Goal: Transaction & Acquisition: Purchase product/service

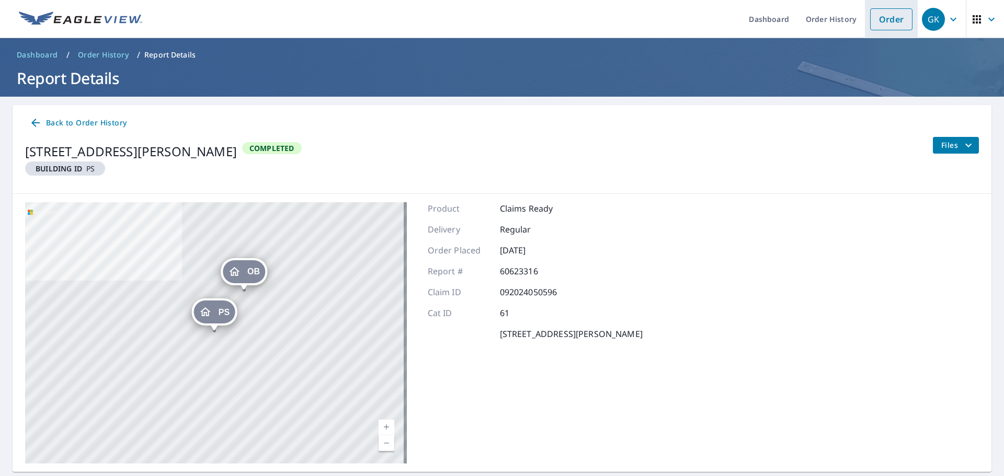
click at [875, 15] on link "Order" at bounding box center [891, 19] width 42 height 22
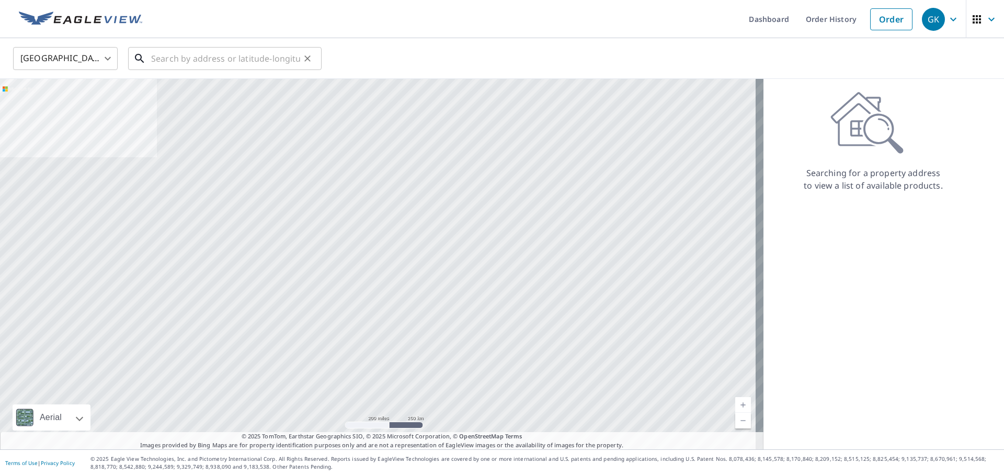
click at [197, 61] on input "text" at bounding box center [225, 58] width 149 height 29
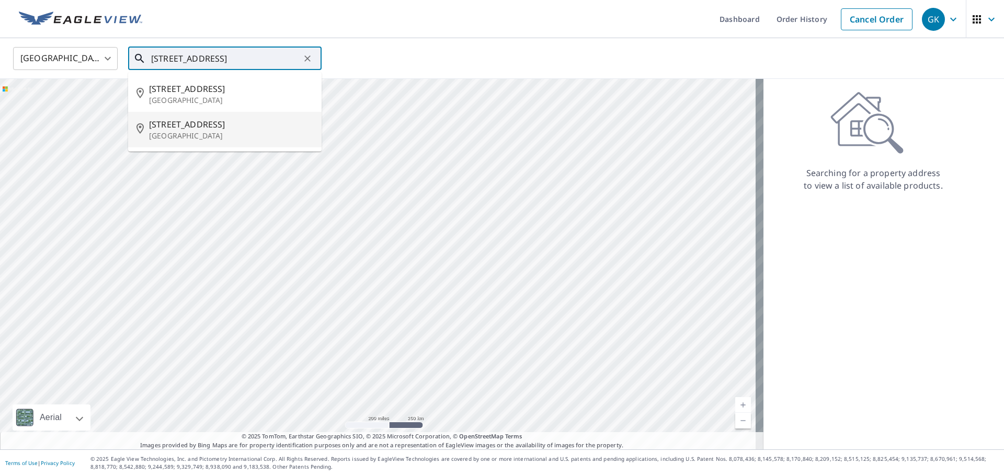
click at [204, 129] on span "[STREET_ADDRESS]" at bounding box center [231, 124] width 164 height 13
type input "[STREET_ADDRESS]"
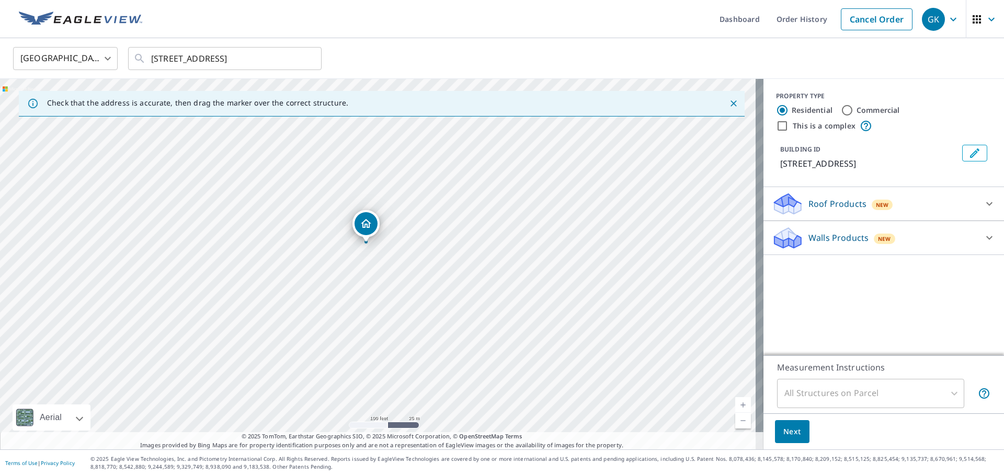
drag, startPoint x: 397, startPoint y: 270, endPoint x: 399, endPoint y: 226, distance: 44.0
click at [399, 226] on div "[STREET_ADDRESS]" at bounding box center [381, 264] width 763 height 371
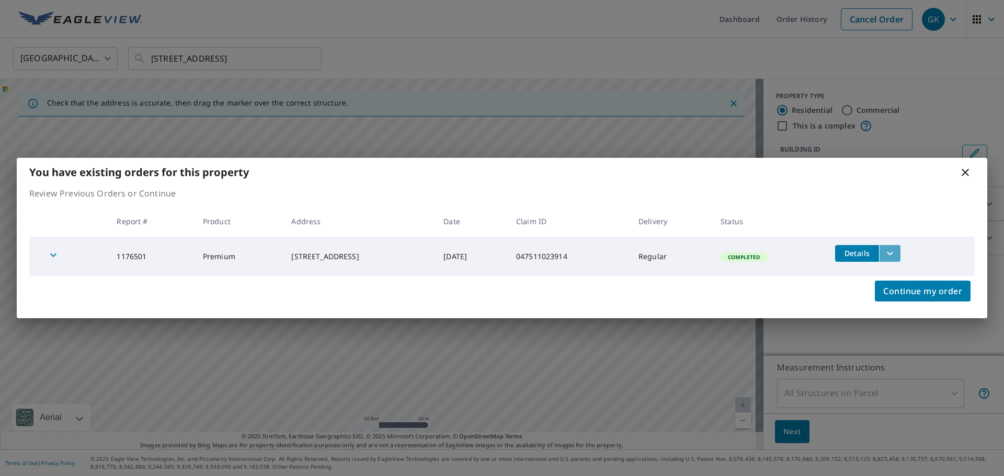
click at [895, 254] on button "filesDropdownBtn-1176501" at bounding box center [889, 253] width 21 height 17
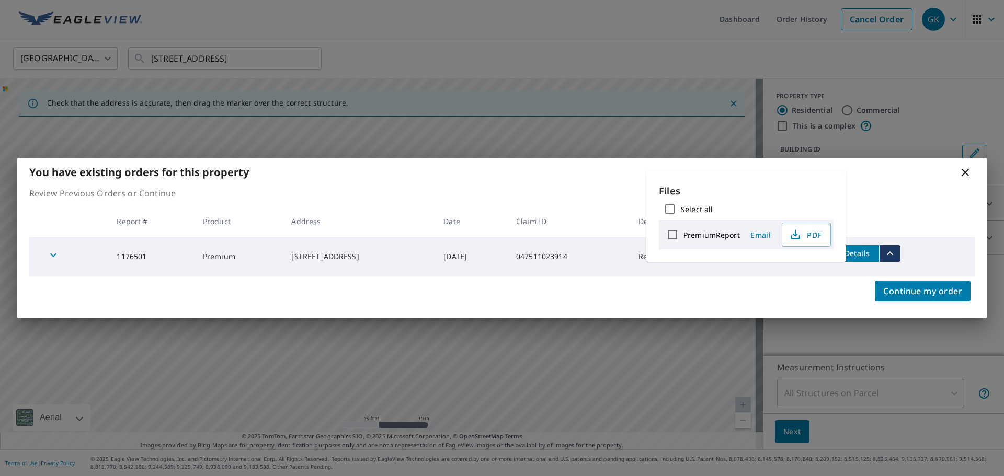
click at [896, 252] on icon "filesDropdownBtn-1176501" at bounding box center [889, 253] width 13 height 13
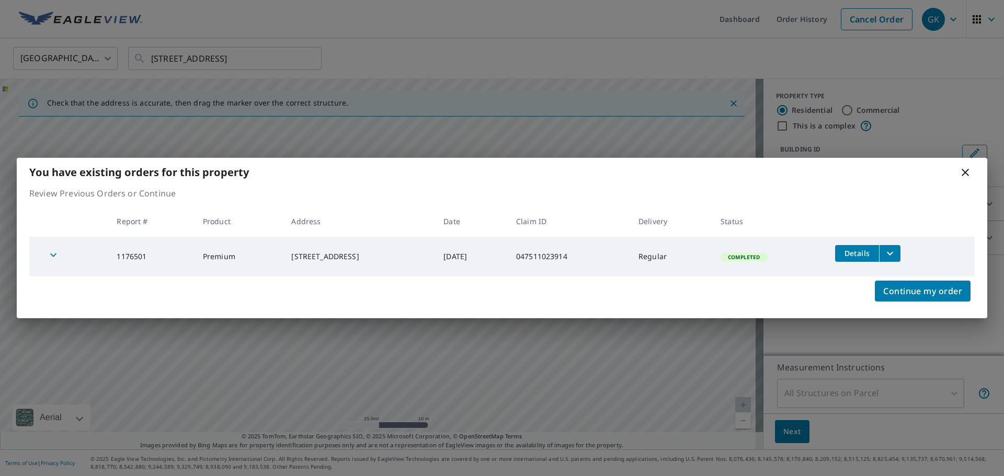
click at [964, 172] on icon at bounding box center [964, 172] width 7 height 7
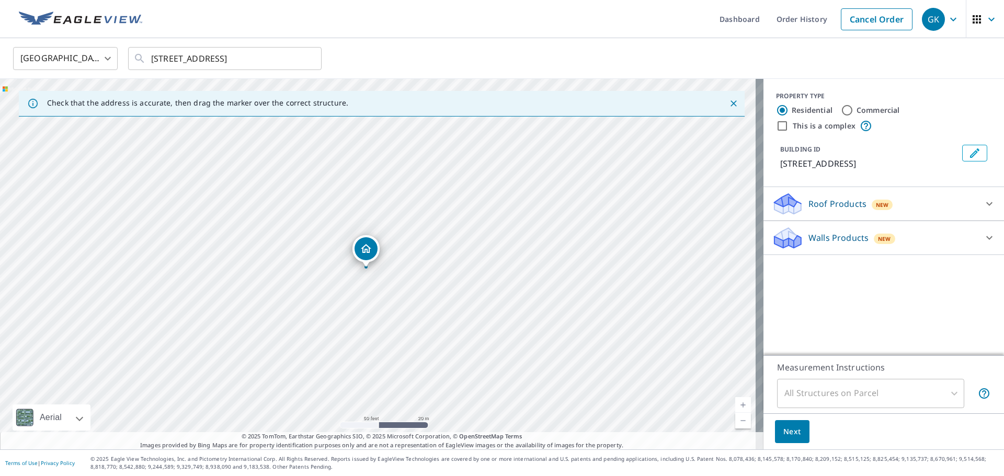
drag, startPoint x: 236, startPoint y: 304, endPoint x: 254, endPoint y: 296, distance: 19.4
click at [254, 296] on div "[STREET_ADDRESS]" at bounding box center [381, 264] width 763 height 371
click at [841, 110] on input "Commercial" at bounding box center [847, 110] width 13 height 13
radio input "true"
type input "4"
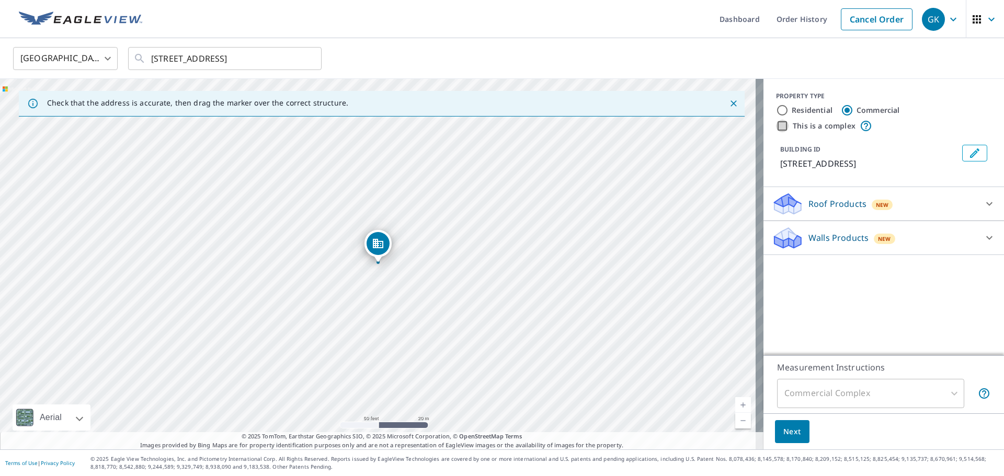
click at [776, 126] on input "This is a complex" at bounding box center [782, 126] width 13 height 13
checkbox input "true"
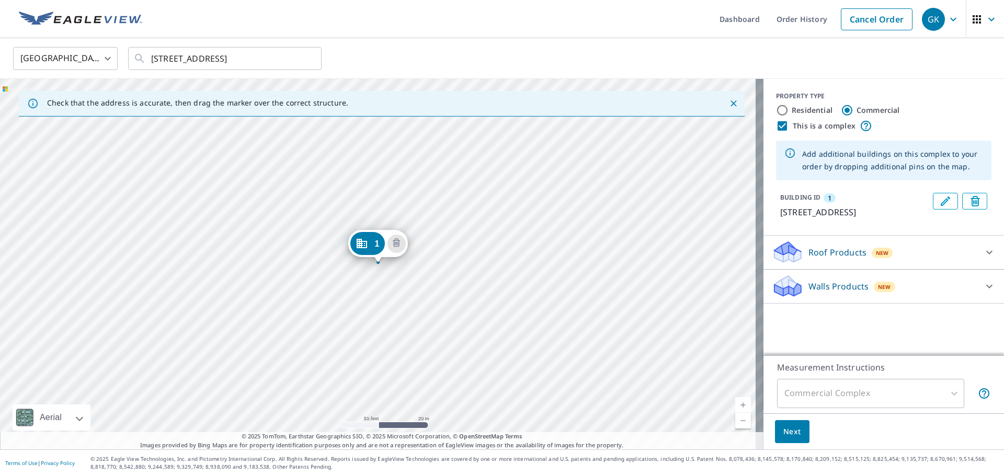
click at [361, 171] on div "1 [STREET_ADDRESS]" at bounding box center [381, 264] width 763 height 371
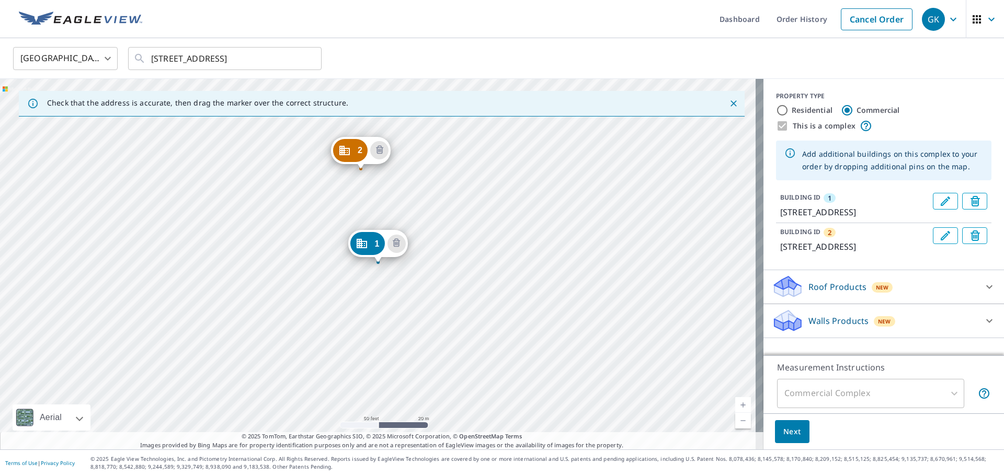
click at [232, 276] on div "2 [STREET_ADDRESS] 1 [STREET_ADDRESS]" at bounding box center [381, 264] width 763 height 371
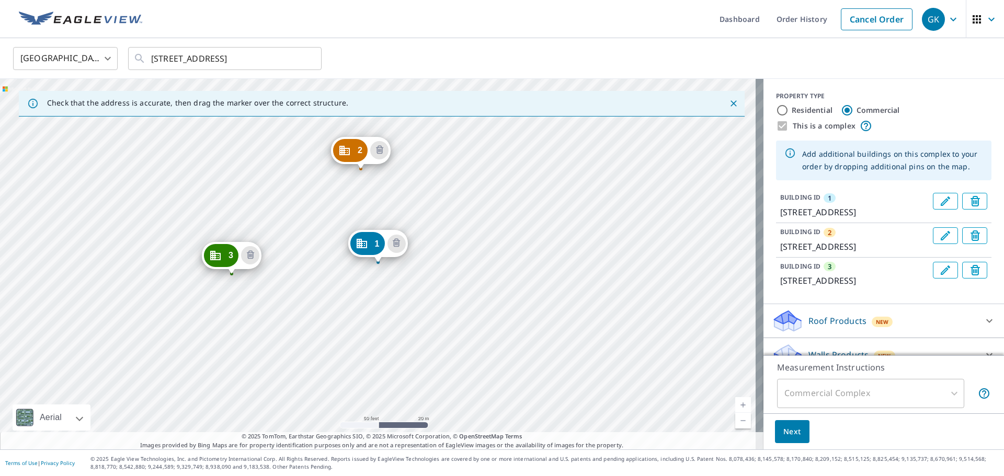
click at [282, 274] on div "2 [STREET_ADDRESS] 3 [STREET_ADDRESS] 1 [STREET_ADDRESS]" at bounding box center [381, 264] width 763 height 371
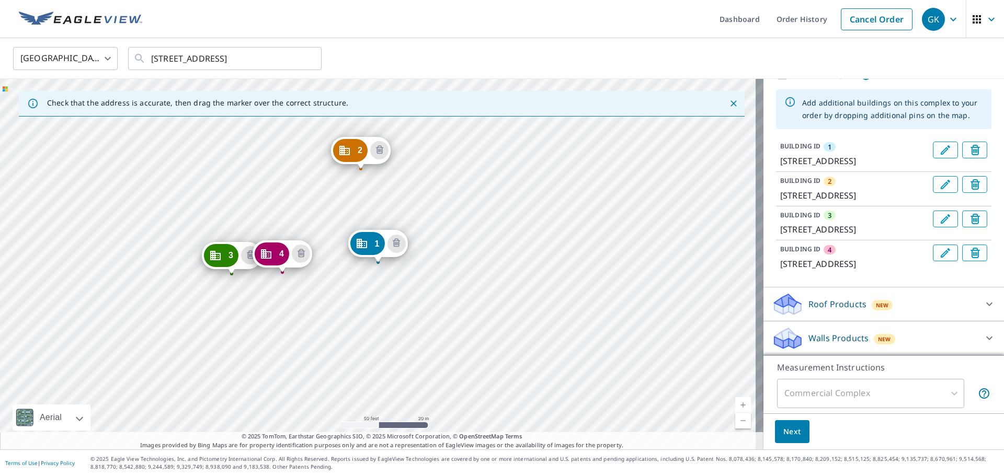
scroll to position [101, 0]
click at [976, 310] on div at bounding box center [988, 304] width 25 height 25
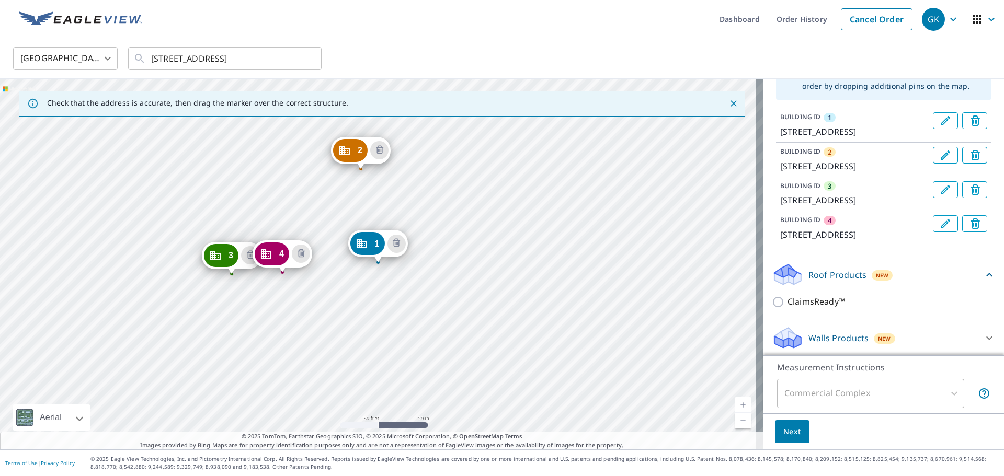
scroll to position [131, 0]
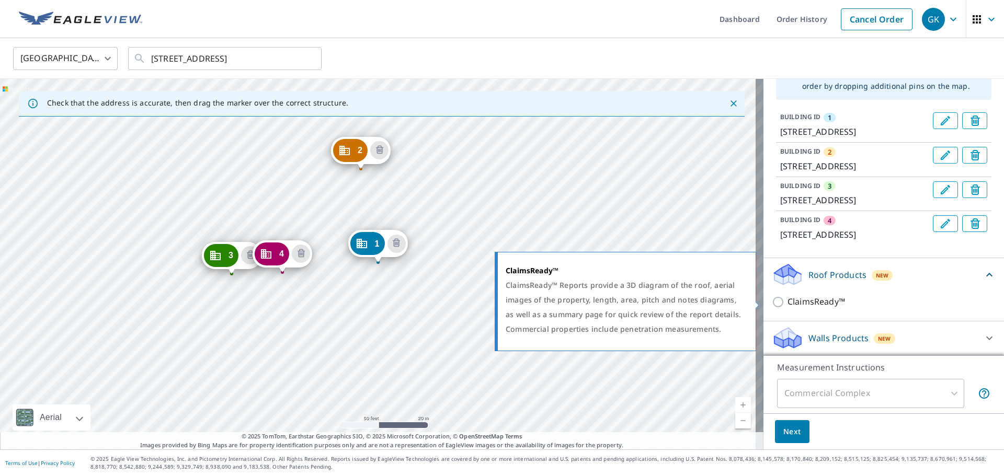
click at [774, 304] on input "ClaimsReady™" at bounding box center [780, 302] width 16 height 13
checkbox input "true"
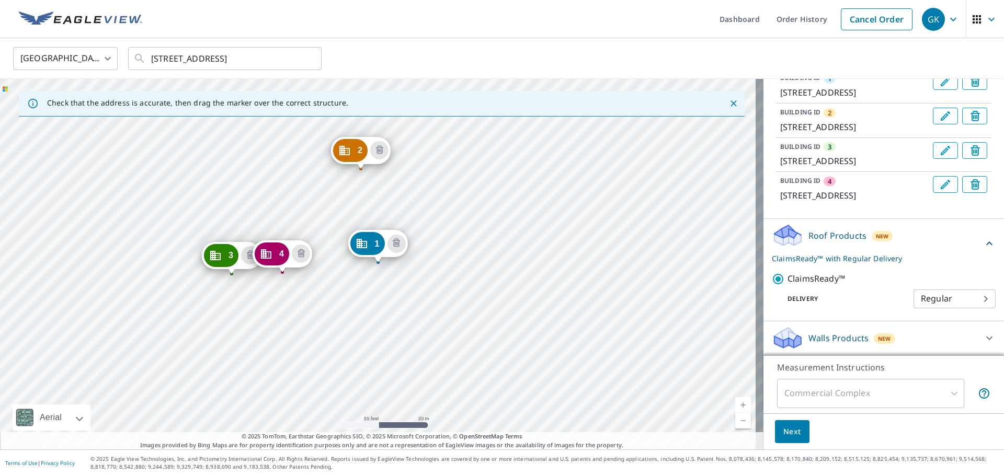
scroll to position [170, 0]
click at [976, 338] on div at bounding box center [988, 338] width 25 height 25
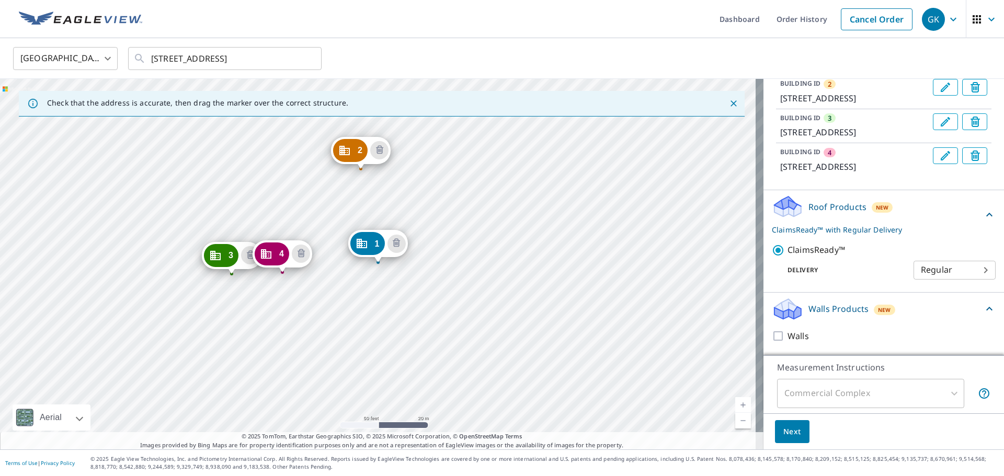
scroll to position [199, 0]
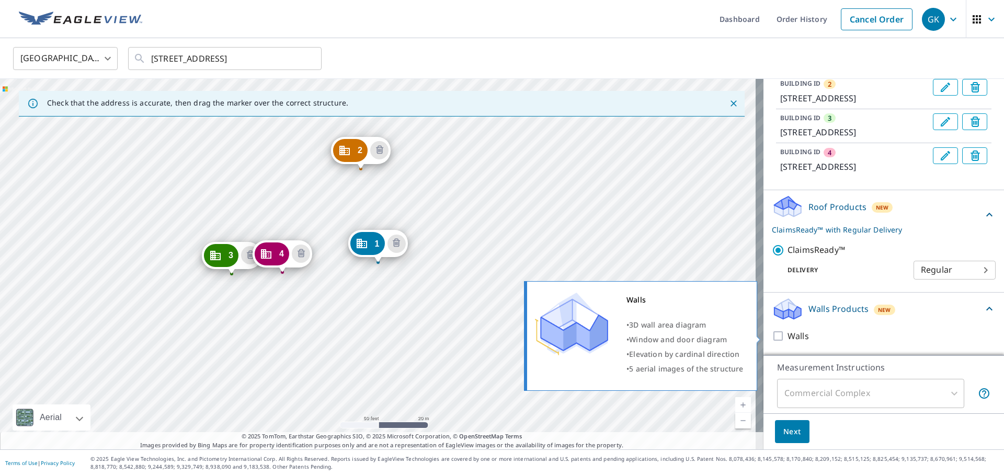
click at [772, 339] on input "Walls" at bounding box center [780, 336] width 16 height 13
checkbox input "true"
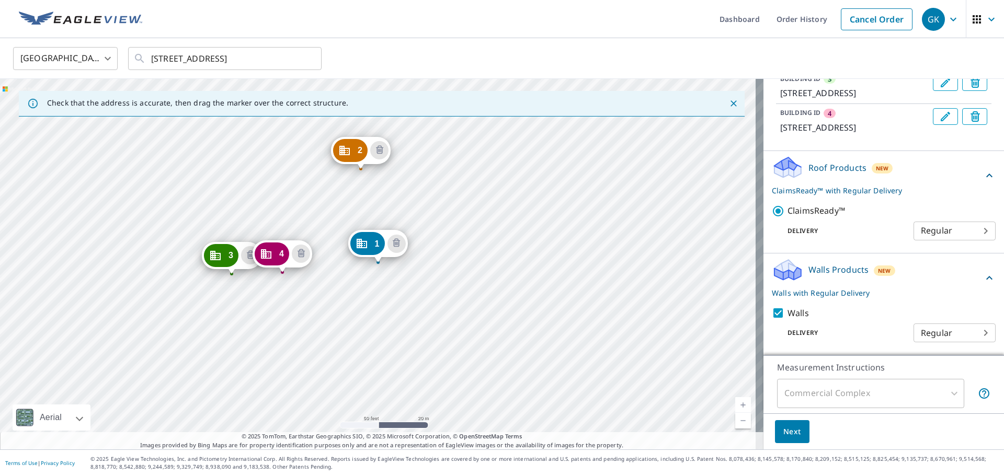
scroll to position [238, 0]
click at [785, 434] on span "Next" at bounding box center [792, 432] width 18 height 13
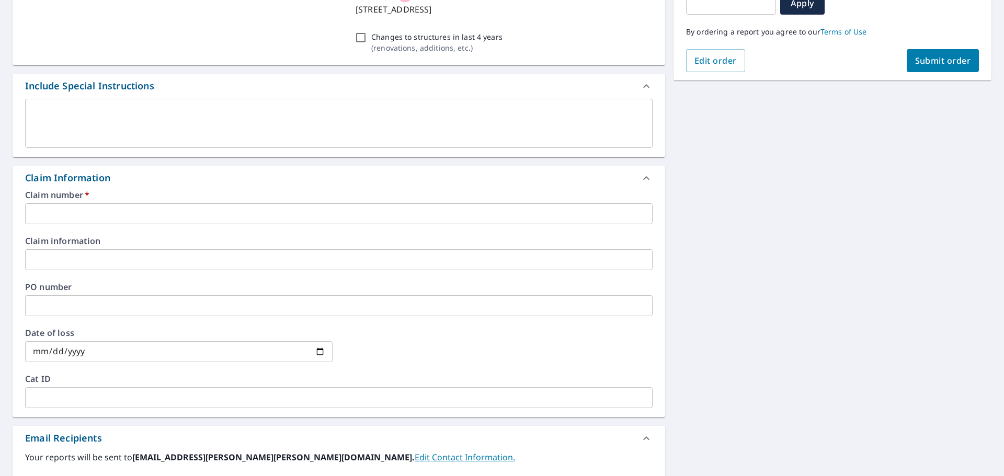
scroll to position [288, 0]
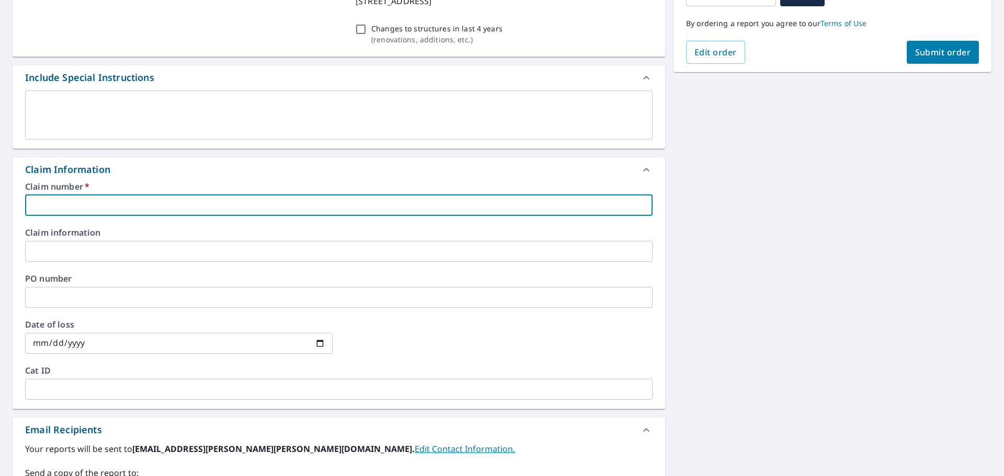
click at [75, 207] on input "text" at bounding box center [338, 205] width 627 height 21
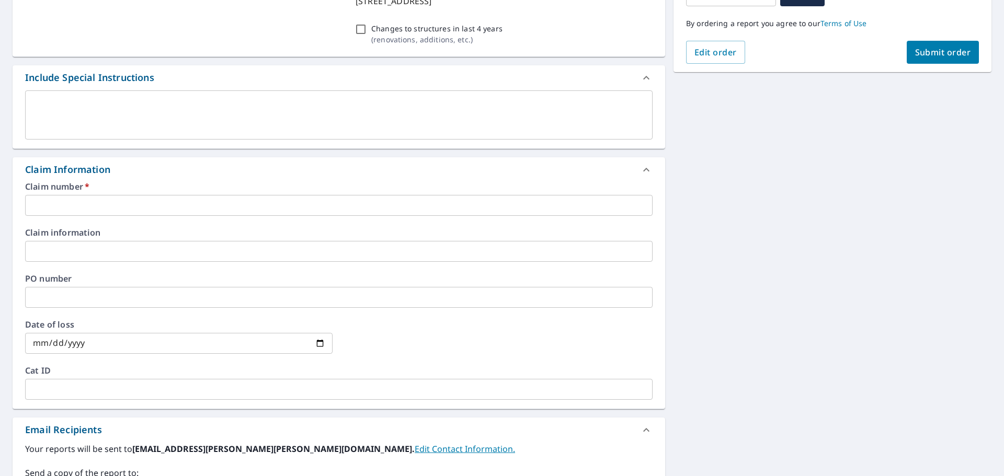
click at [93, 203] on input "text" at bounding box center [338, 205] width 627 height 21
paste input "076925343172"
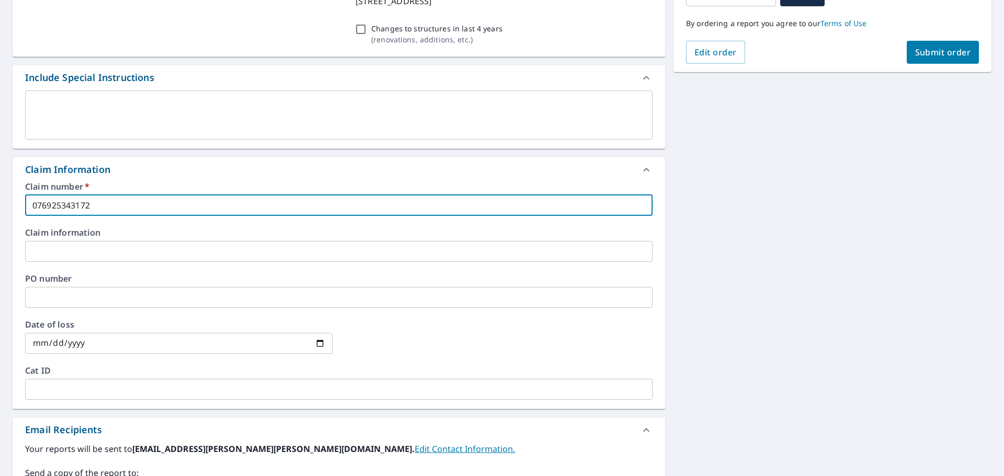
type input "076925343172"
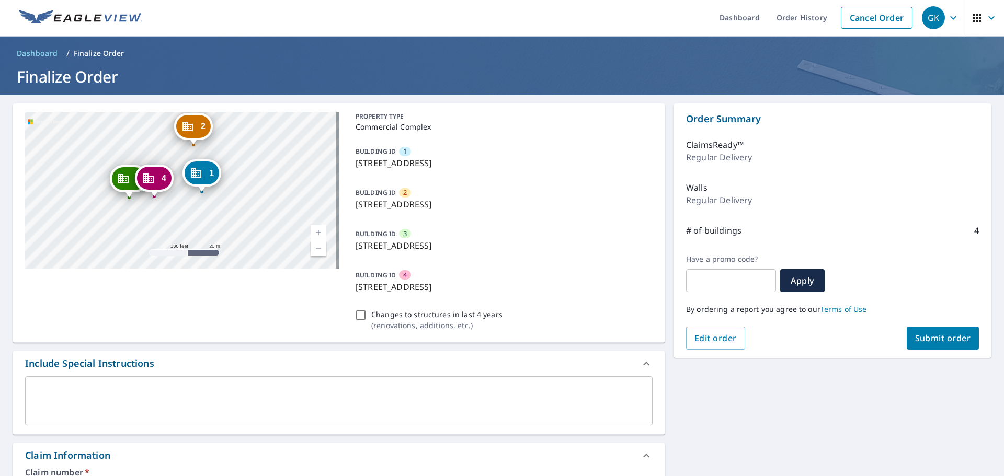
scroll to position [0, 0]
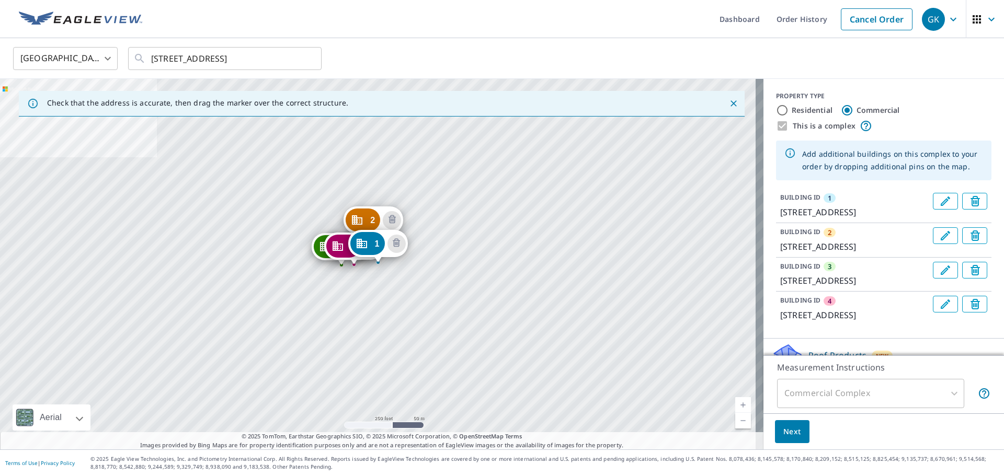
click at [776, 109] on input "Residential" at bounding box center [782, 110] width 13 height 13
radio input "true"
type input "1"
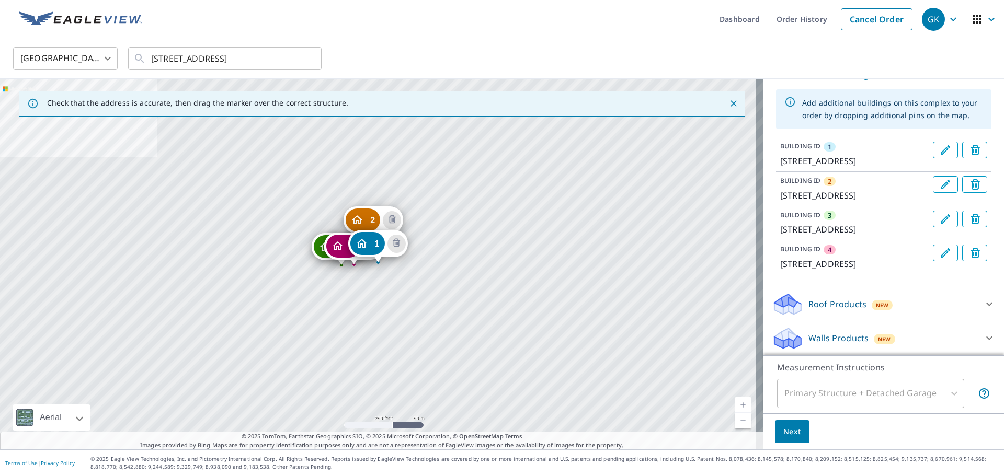
click at [896, 297] on div "Roof Products New" at bounding box center [874, 304] width 205 height 25
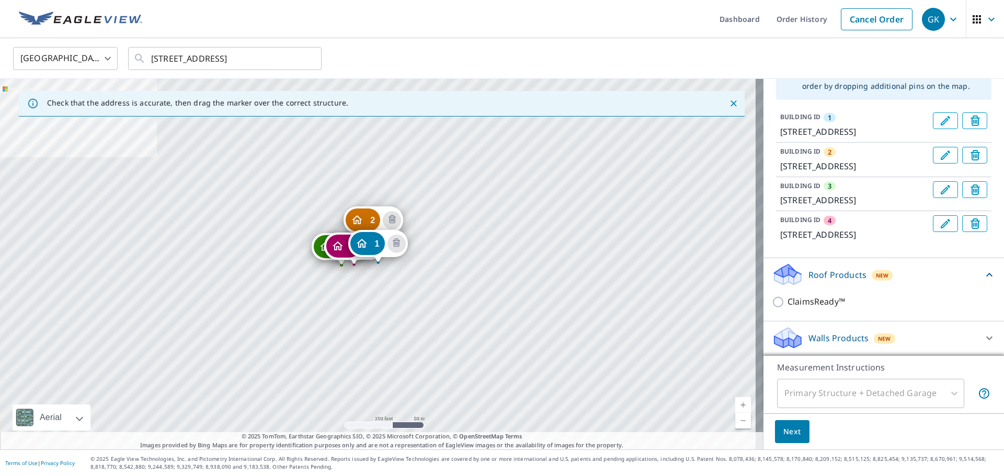
click at [825, 332] on p "Walls Products" at bounding box center [838, 338] width 60 height 13
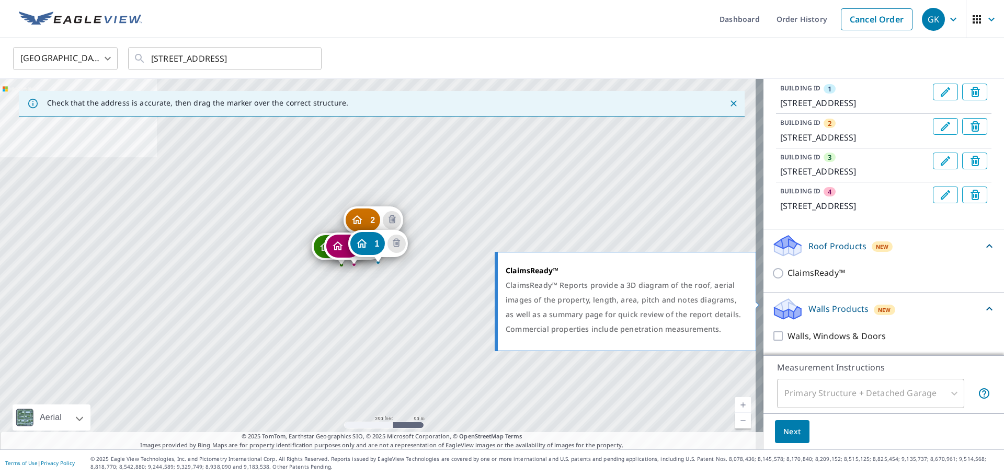
scroll to position [159, 0]
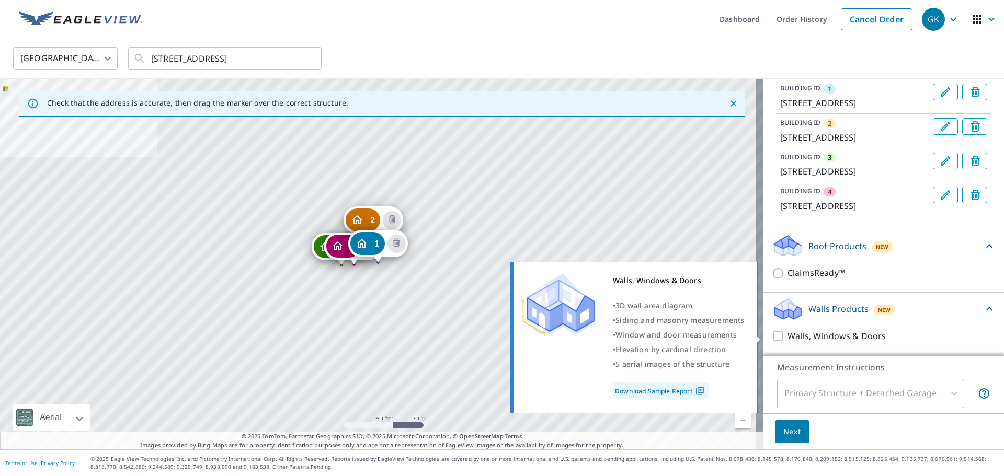
click at [774, 338] on input "Walls, Windows & Doors" at bounding box center [780, 336] width 16 height 13
checkbox input "true"
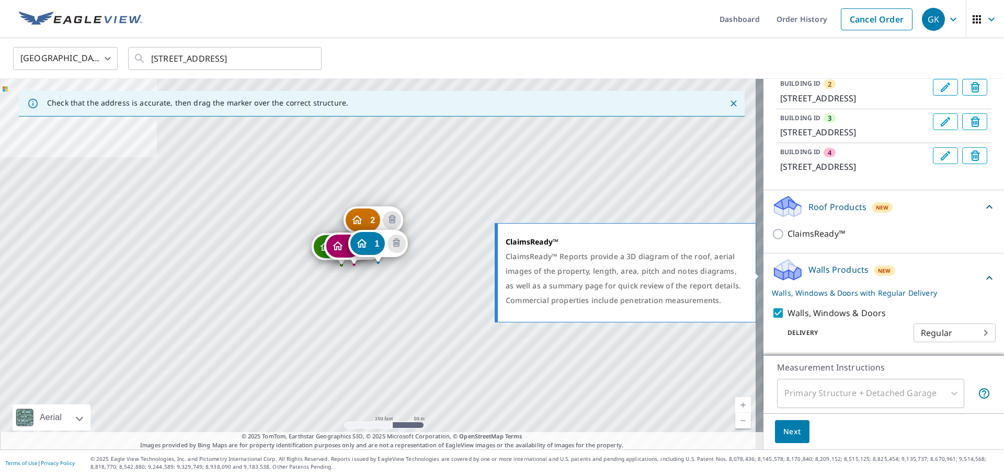
click at [773, 240] on input "ClaimsReady™" at bounding box center [780, 234] width 16 height 13
checkbox input "true"
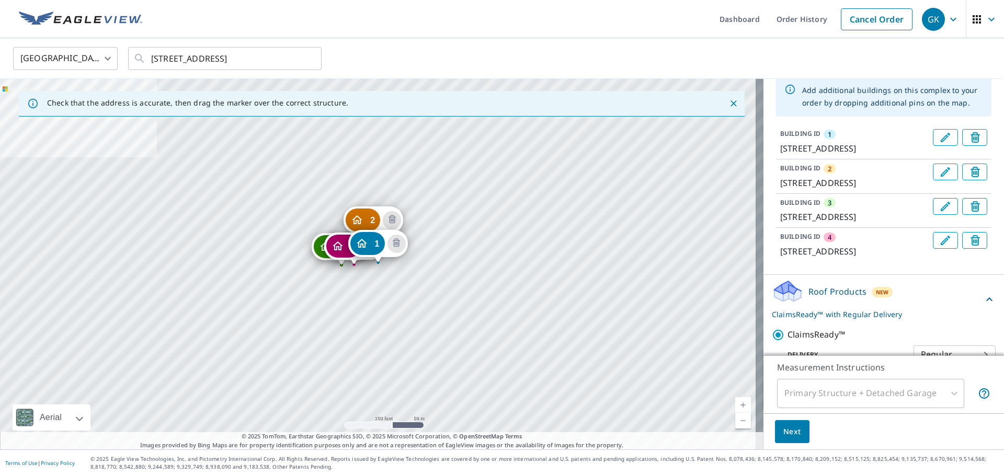
scroll to position [238, 0]
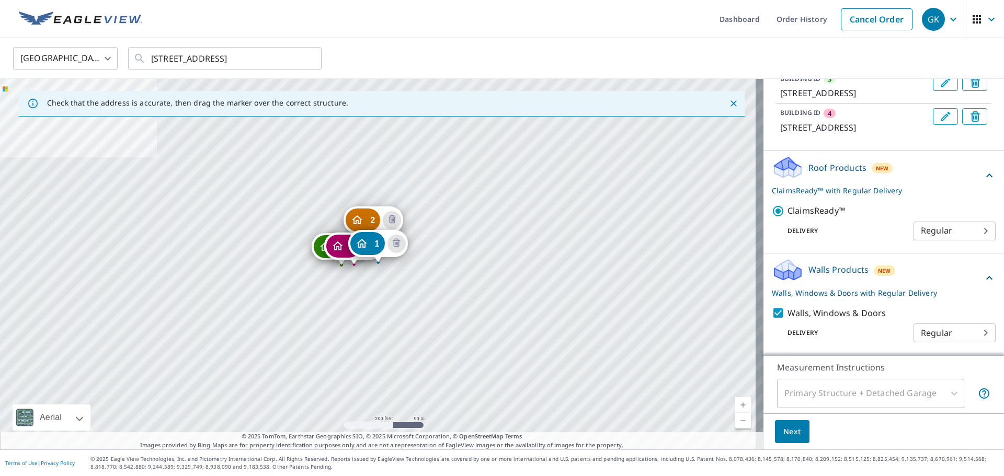
click at [792, 431] on span "Next" at bounding box center [792, 432] width 18 height 13
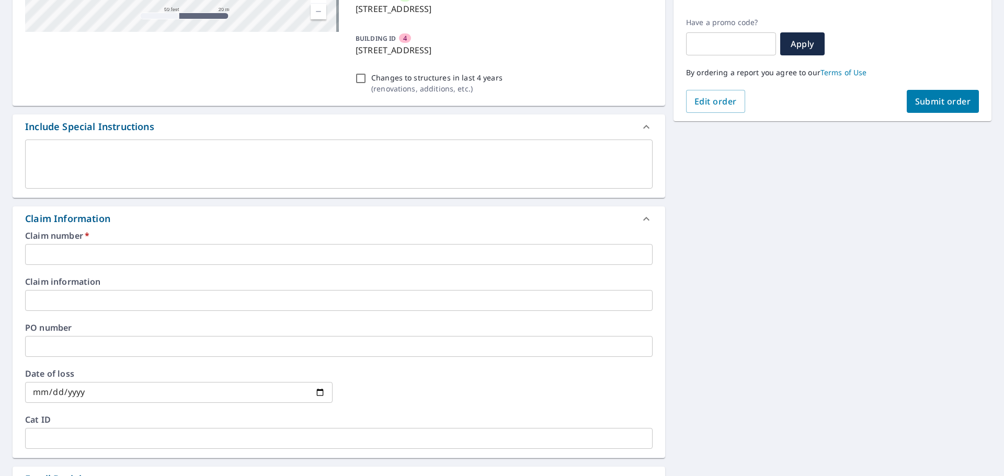
scroll to position [248, 0]
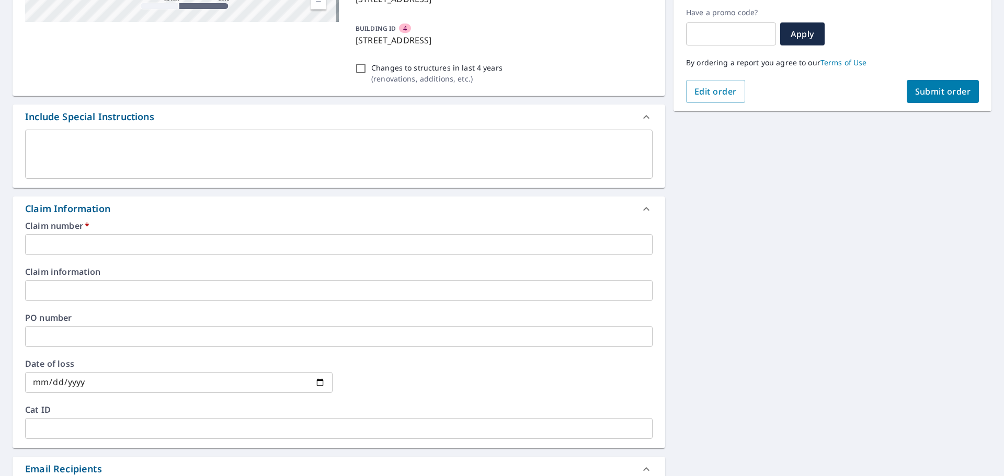
click at [113, 241] on input "text" at bounding box center [338, 244] width 627 height 21
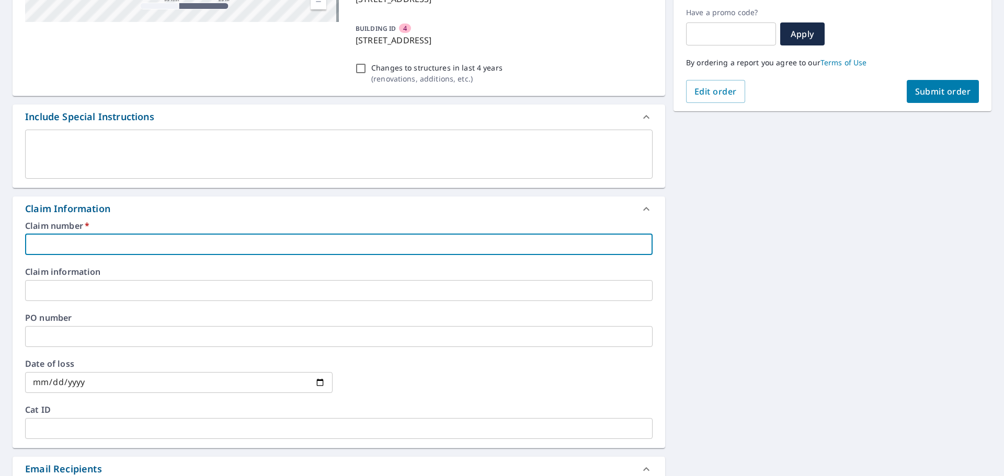
type input "076925343172"
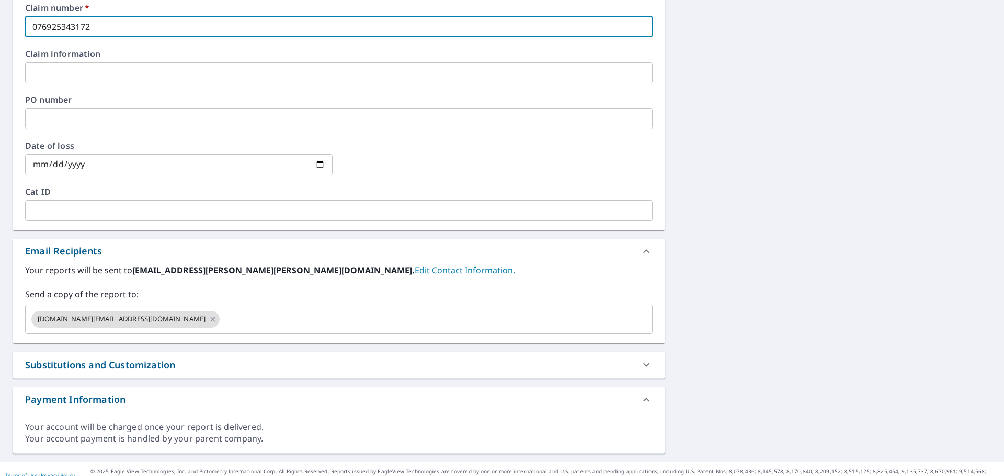
scroll to position [479, 0]
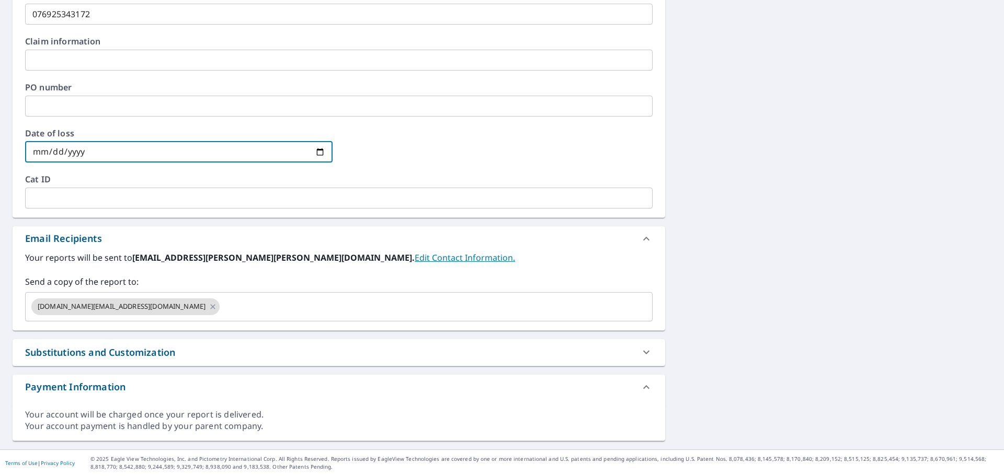
click at [319, 154] on input "date" at bounding box center [178, 152] width 307 height 21
type input "[DATE]"
click at [77, 192] on input "text" at bounding box center [338, 198] width 627 height 21
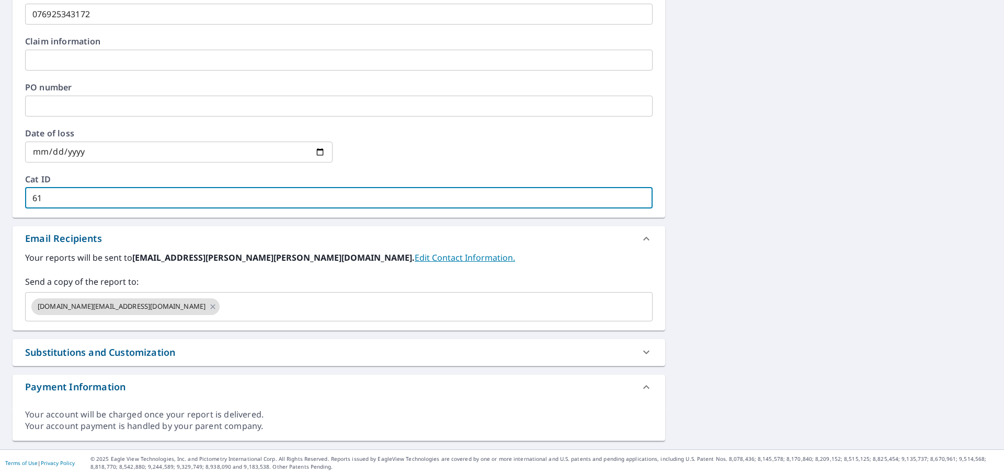
type input "61"
click at [410, 144] on div at bounding box center [498, 152] width 307 height 46
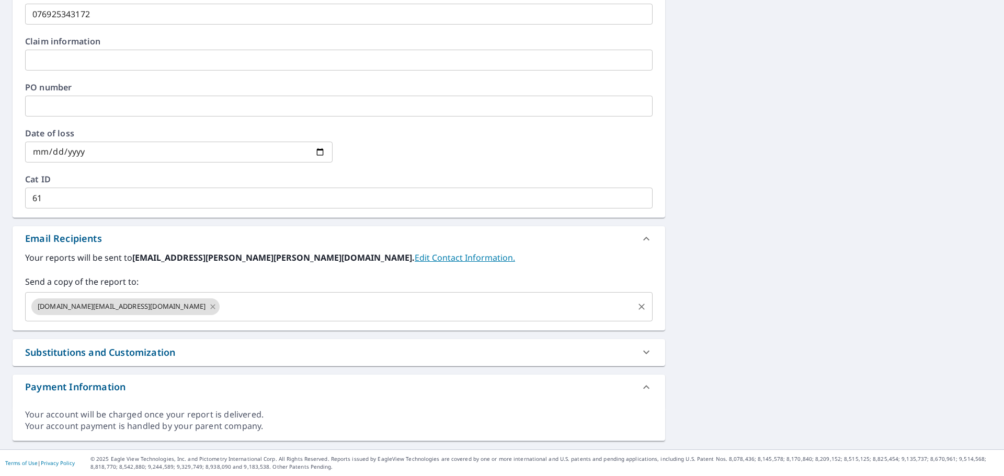
click at [209, 308] on icon at bounding box center [213, 307] width 8 height 12
click at [415, 260] on link "Edit Contact Information." at bounding box center [465, 258] width 100 height 12
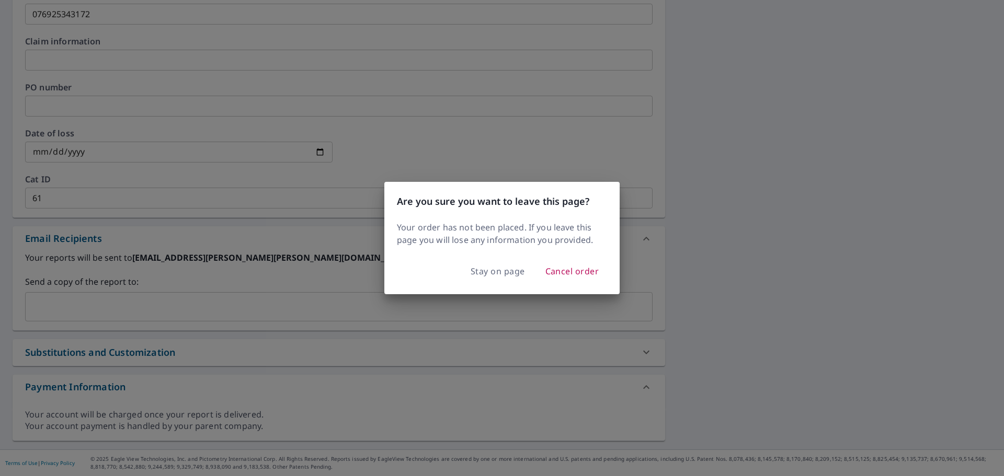
click at [321, 290] on div "Are you sure you want to leave this page? Your order has not been placed. If yo…" at bounding box center [502, 238] width 1004 height 476
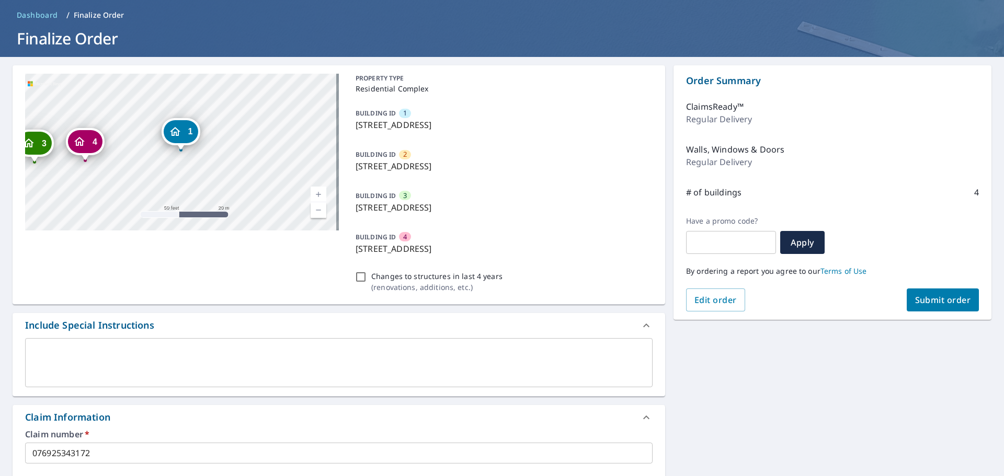
scroll to position [0, 0]
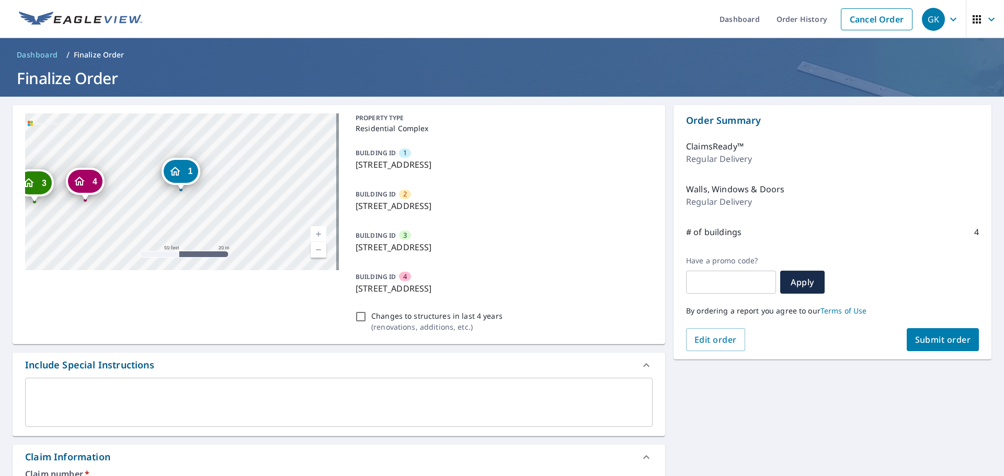
click at [924, 337] on span "Submit order" at bounding box center [943, 340] width 56 height 12
